Goal: Browse casually

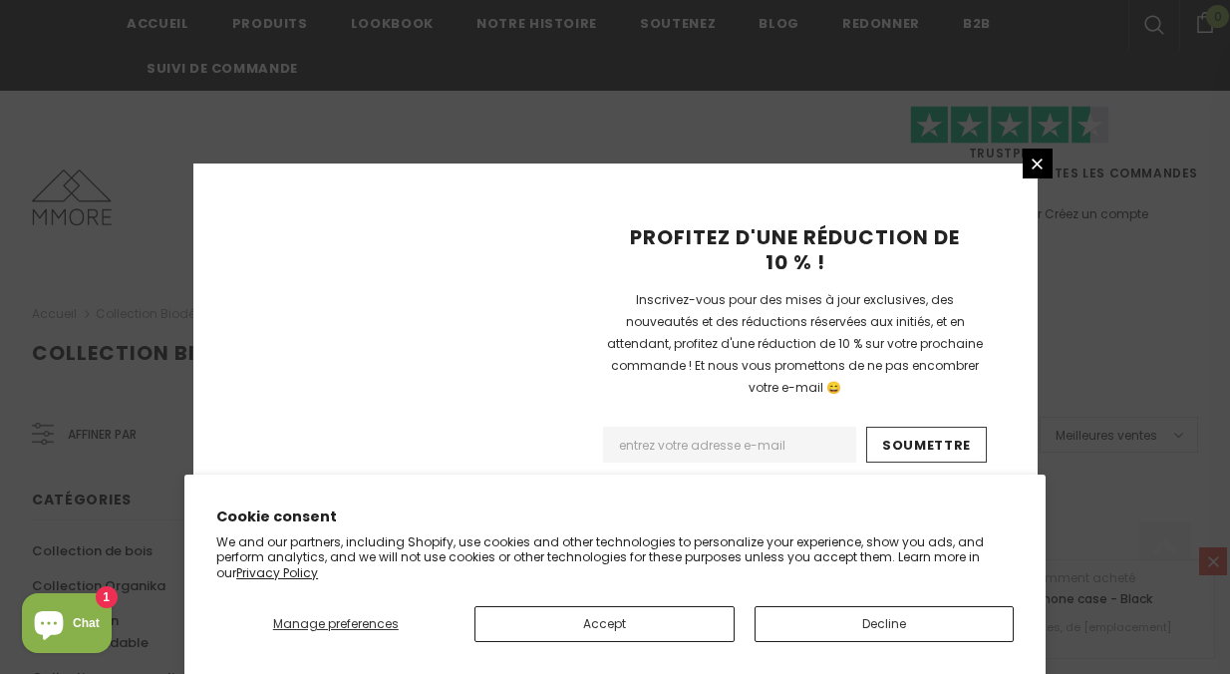
scroll to position [1459, 0]
